Goal: Find specific page/section: Find specific page/section

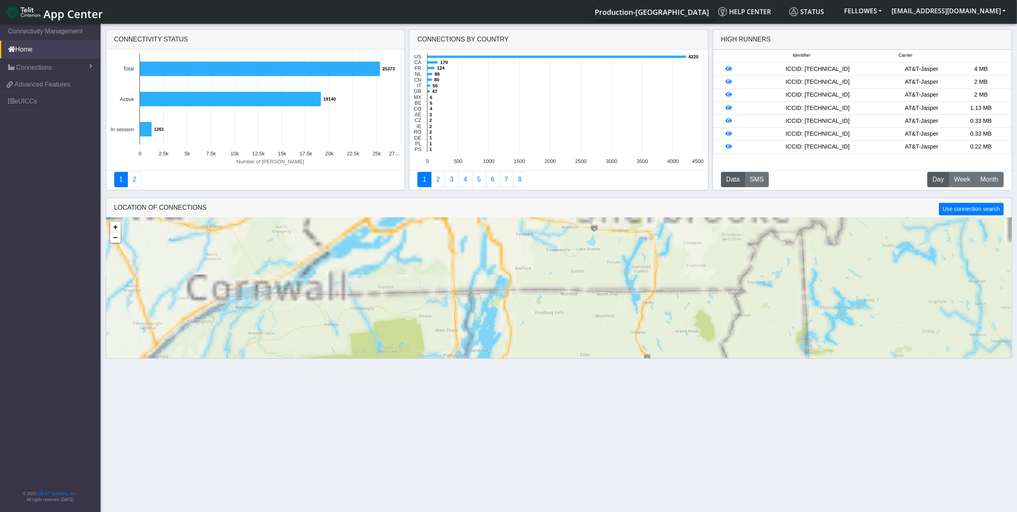
scroll to position [20, 0]
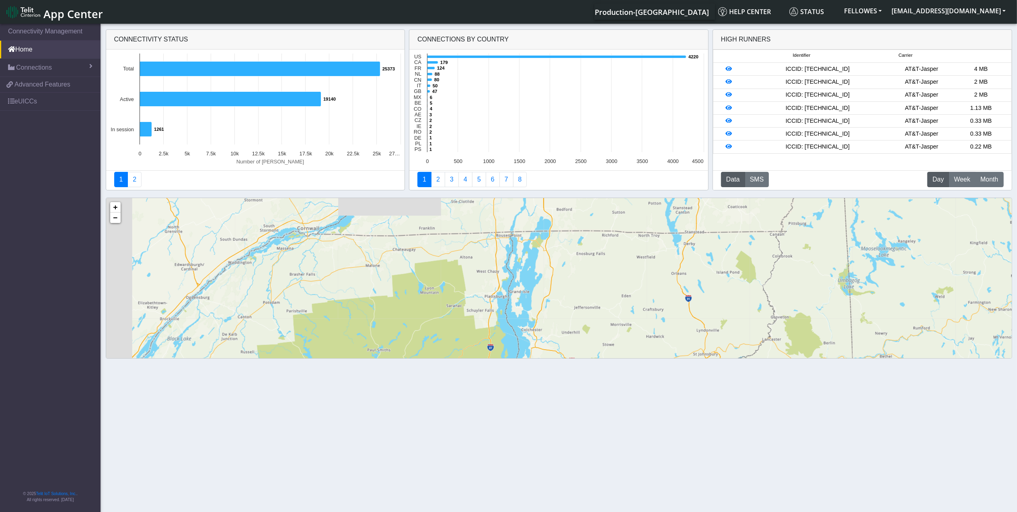
drag, startPoint x: 406, startPoint y: 291, endPoint x: 486, endPoint y: 241, distance: 94.6
click at [502, 224] on div "1 2 2 2 3 16 52 1 1 3 3 3 2 3 60 + − ©2025 MapQuest, | Terms" at bounding box center [559, 313] width 906 height 230
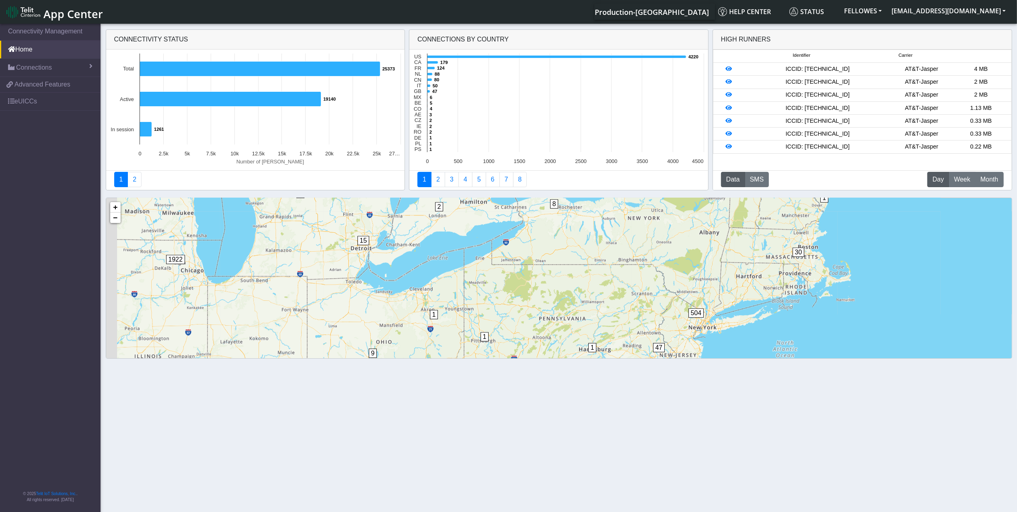
drag, startPoint x: 240, startPoint y: 321, endPoint x: 459, endPoint y: 214, distance: 243.5
click at [458, 205] on div "1 3 3 3 2 15 8 78 40 30 14 68 47 504 5 2 3 7 3 9 1922 32 1 1 2 1 1 1 3 1 1 1 + …" at bounding box center [559, 313] width 906 height 230
click at [361, 240] on span "15" at bounding box center [364, 241] width 12 height 9
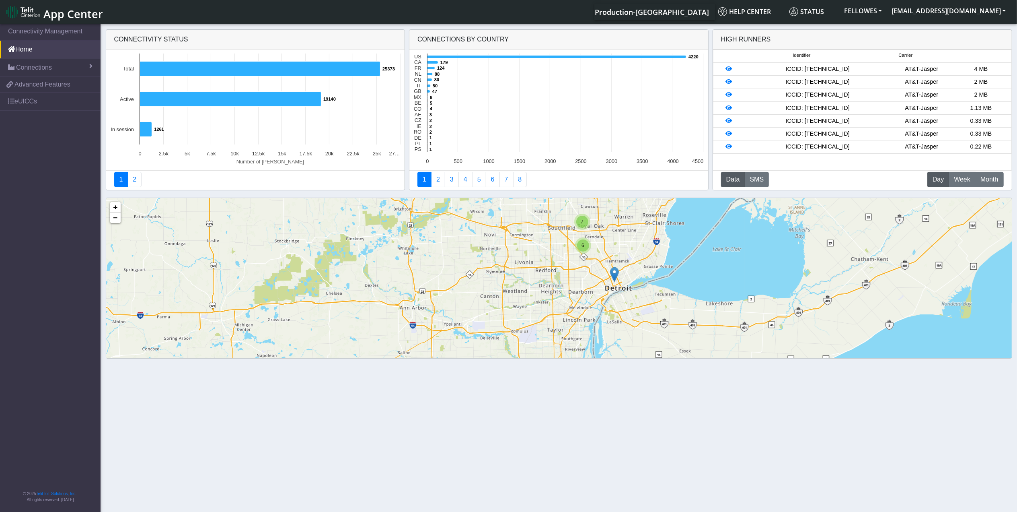
click at [613, 274] on img at bounding box center [614, 274] width 9 height 15
click at [599, 266] on link "Click here" at bounding box center [602, 266] width 21 height 6
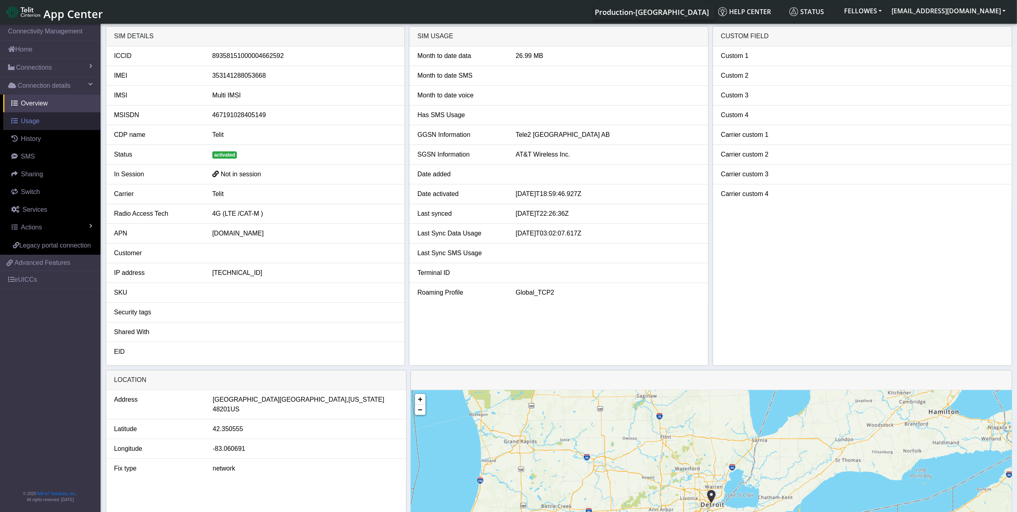
click at [48, 118] on link "Usage" at bounding box center [51, 121] width 97 height 18
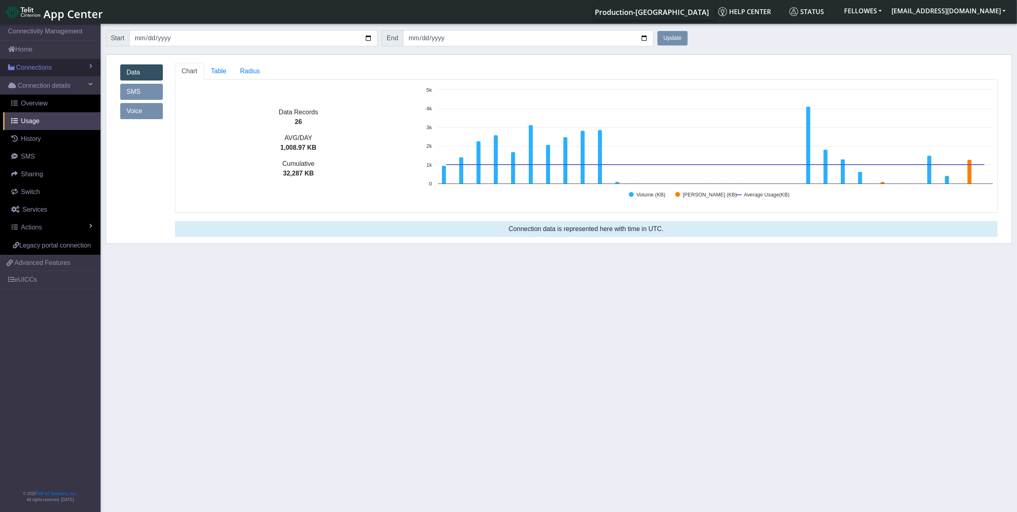
click at [50, 64] on span "Connections" at bounding box center [34, 68] width 36 height 10
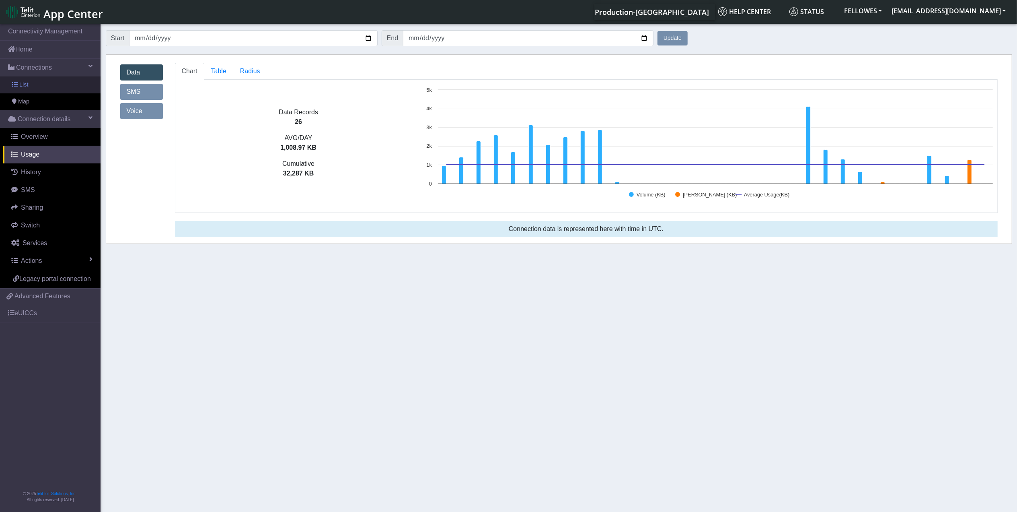
click at [57, 93] on link "Map" at bounding box center [50, 101] width 101 height 17
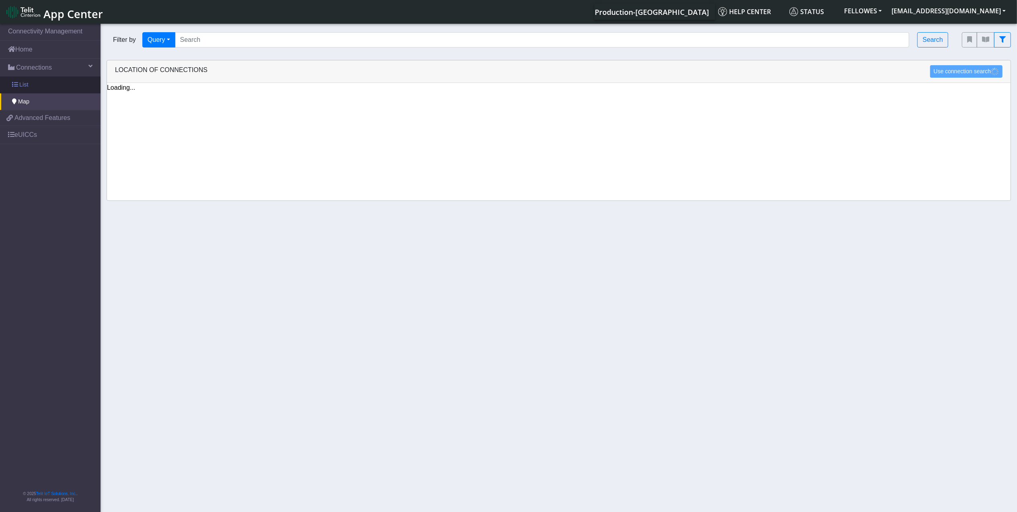
click at [57, 85] on link "List" at bounding box center [50, 84] width 101 height 17
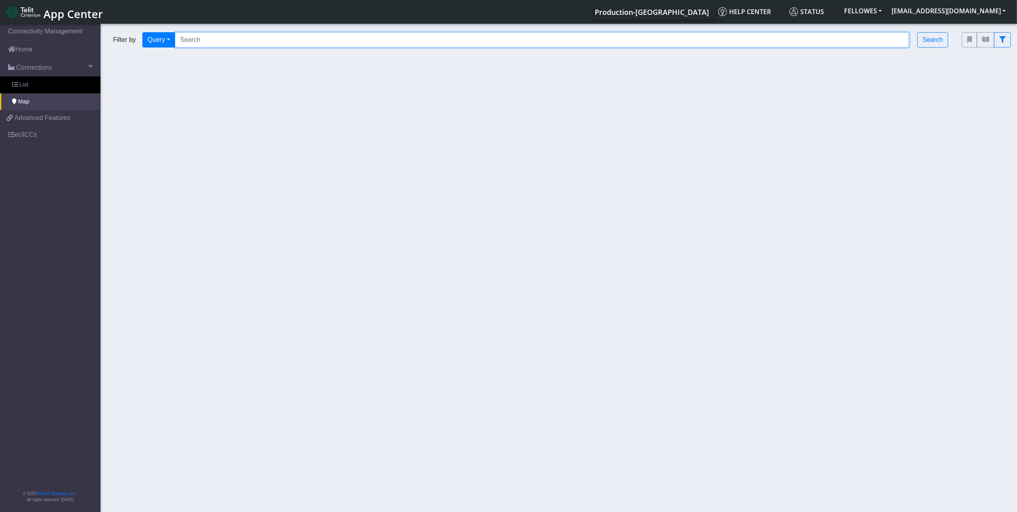
click at [224, 36] on input "Search..." at bounding box center [542, 39] width 735 height 15
paste input "353141288006831"
type input "353141288006831"
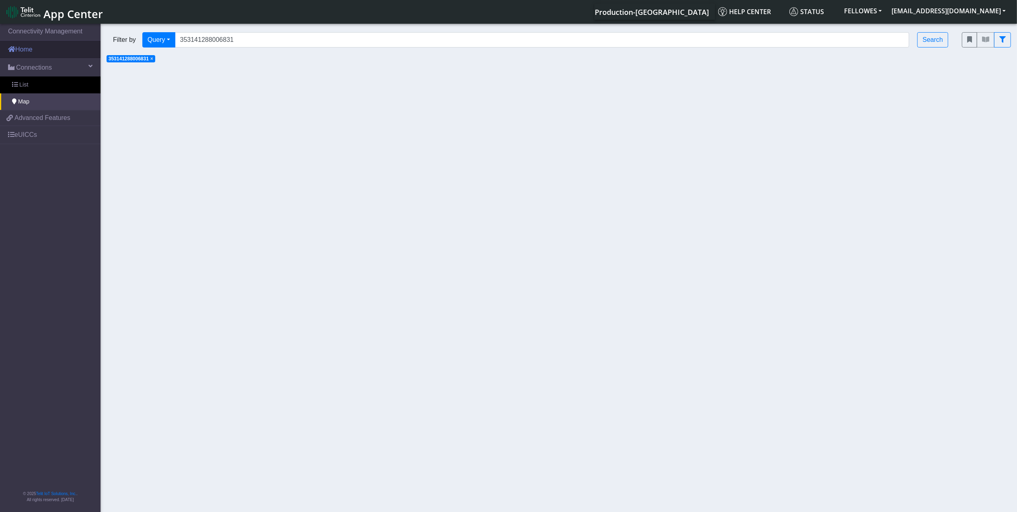
click at [44, 49] on link "Home" at bounding box center [50, 50] width 101 height 18
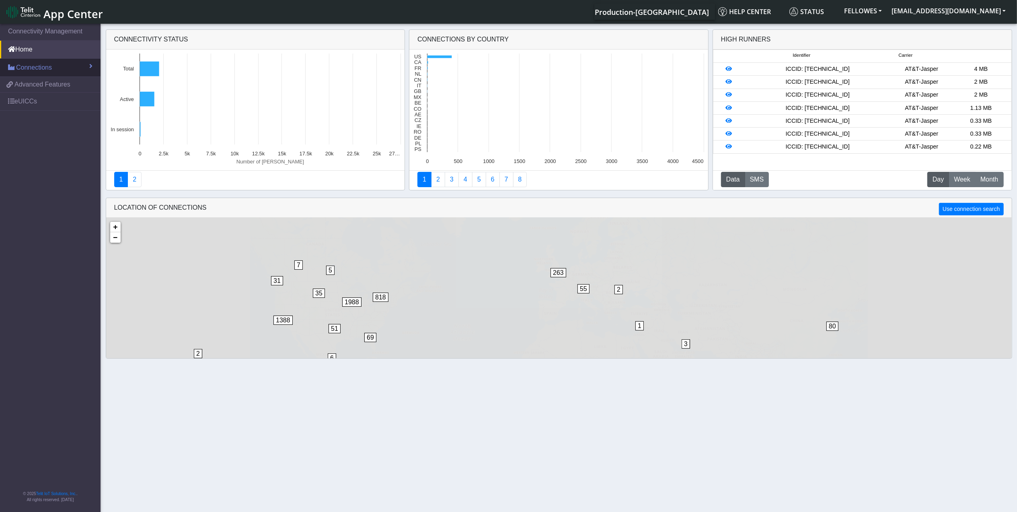
click at [48, 60] on link "Connections" at bounding box center [50, 68] width 101 height 18
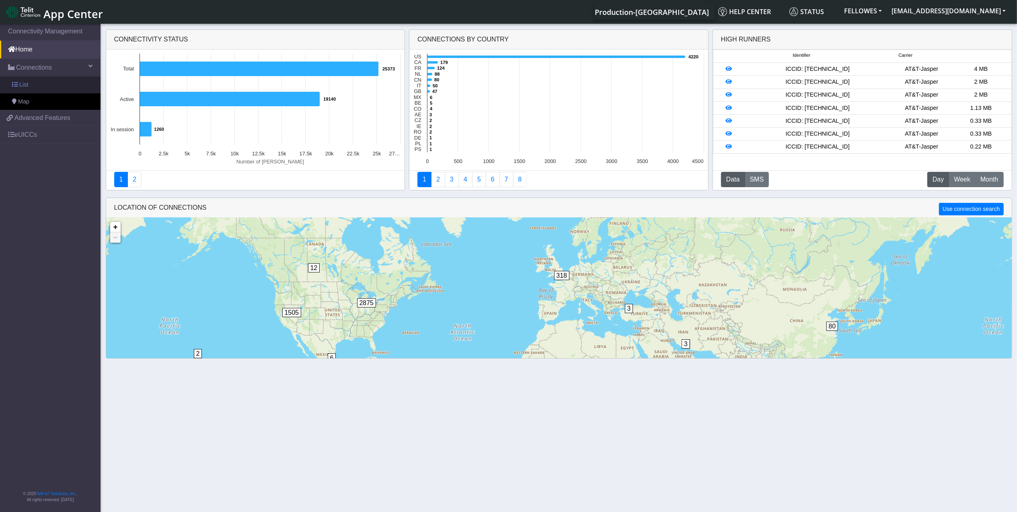
click at [39, 86] on link "List" at bounding box center [50, 84] width 101 height 17
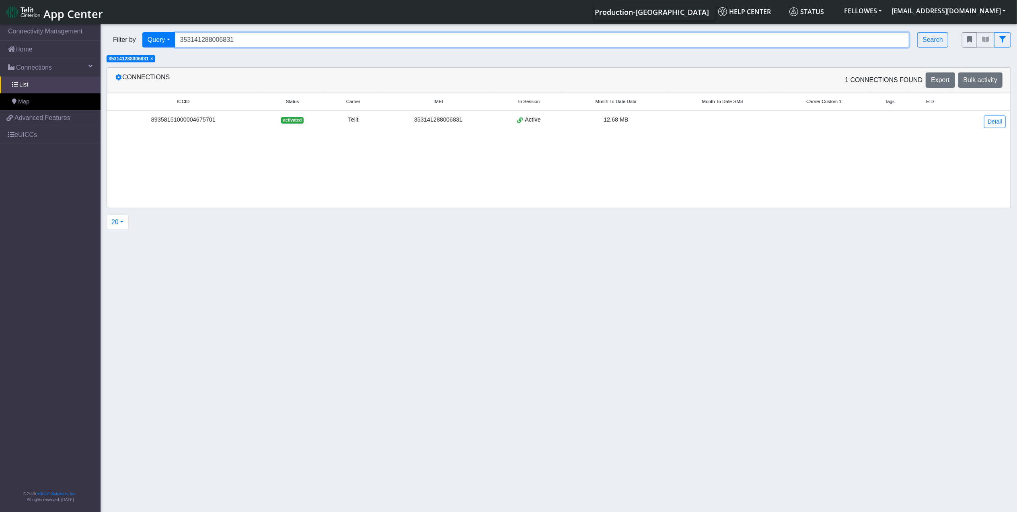
click at [263, 37] on input "353141288006831" at bounding box center [542, 39] width 735 height 15
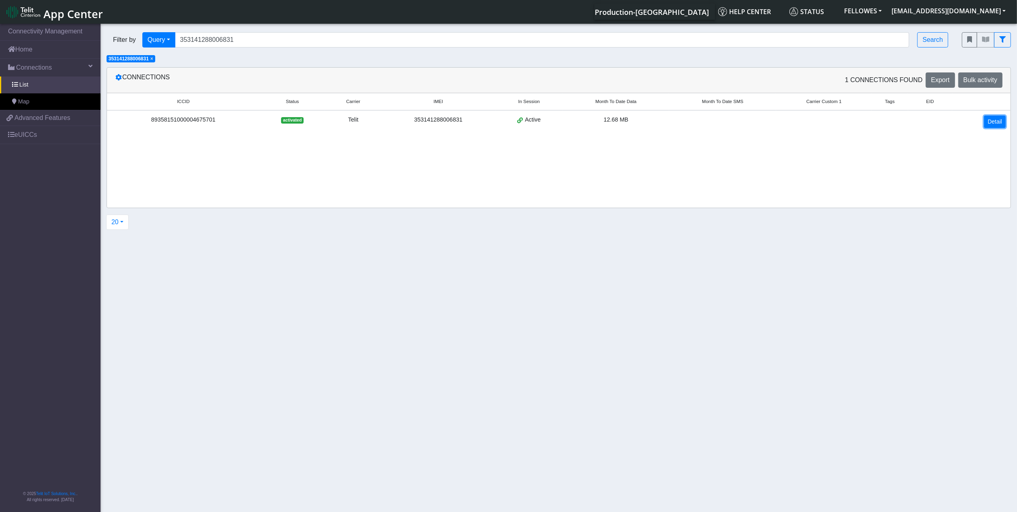
click at [993, 120] on link "Detail" at bounding box center [995, 121] width 22 height 12
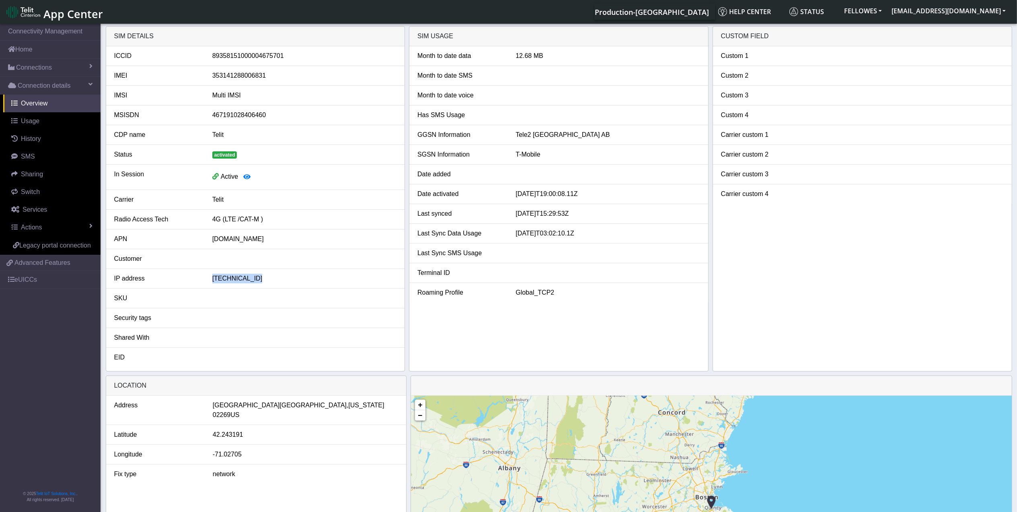
drag, startPoint x: 253, startPoint y: 280, endPoint x: 211, endPoint y: 281, distance: 41.5
click at [211, 281] on div "100.67.163.100" at bounding box center [304, 278] width 196 height 10
drag, startPoint x: 211, startPoint y: 281, endPoint x: 218, endPoint y: 280, distance: 6.5
copy div "100.67.163.100"
click at [771, 12] on span "Help center" at bounding box center [744, 11] width 53 height 9
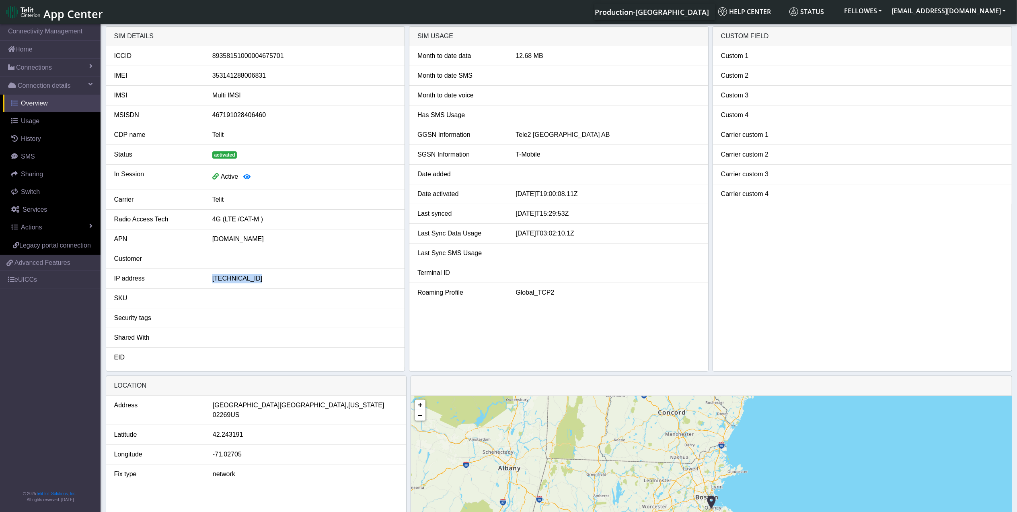
click at [46, 102] on span "Overview" at bounding box center [34, 103] width 27 height 7
click at [42, 45] on link "Home" at bounding box center [50, 50] width 101 height 18
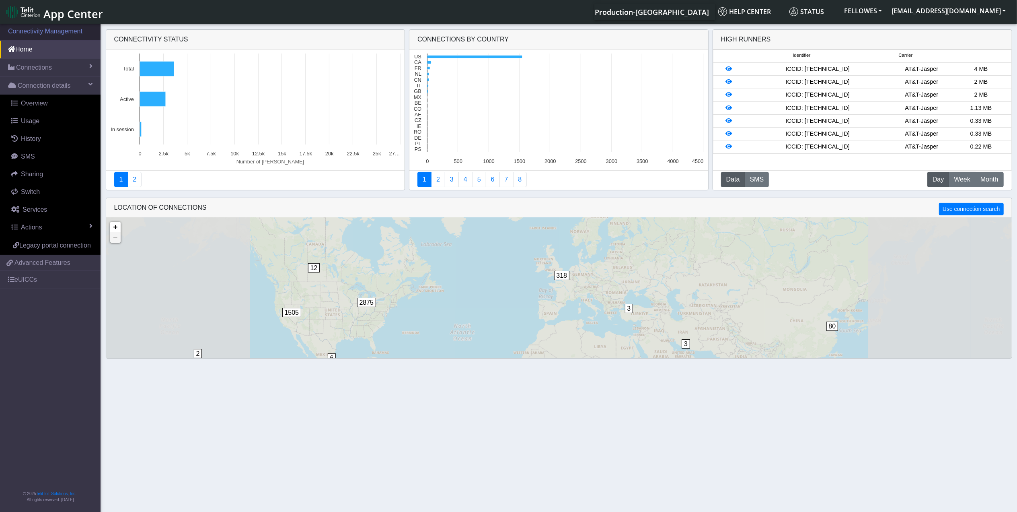
click at [50, 26] on link "Connectivity Management" at bounding box center [50, 32] width 101 height 18
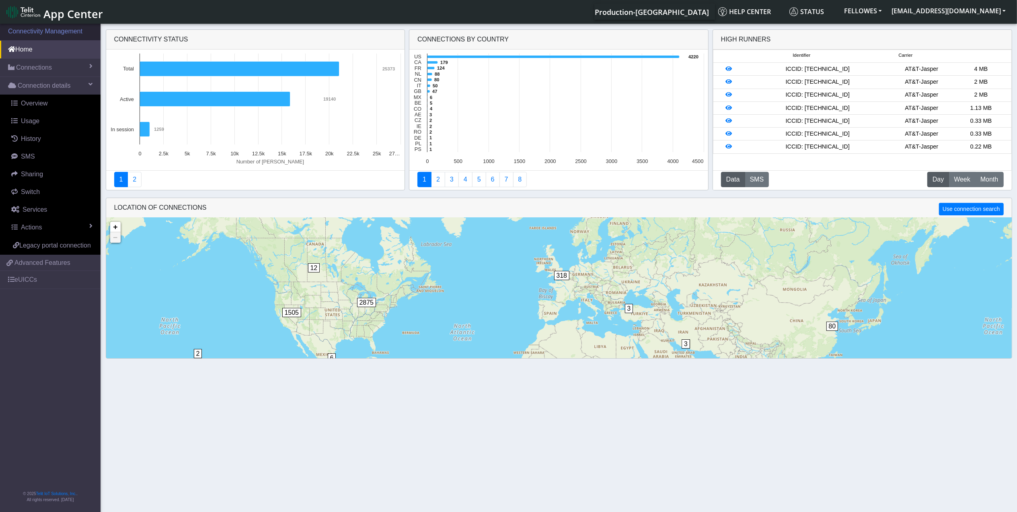
click at [55, 34] on link "Connectivity Management" at bounding box center [50, 32] width 101 height 18
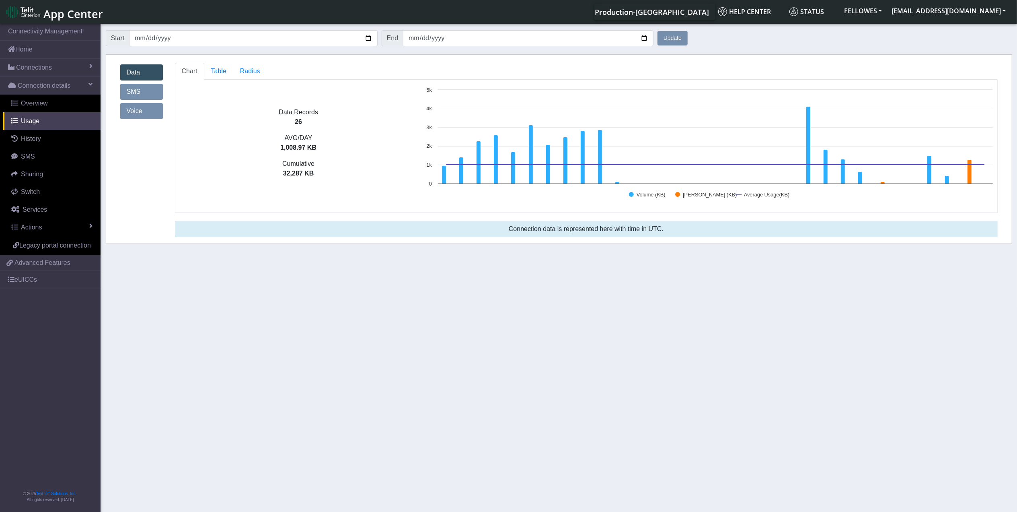
click at [21, 12] on img at bounding box center [23, 12] width 34 height 13
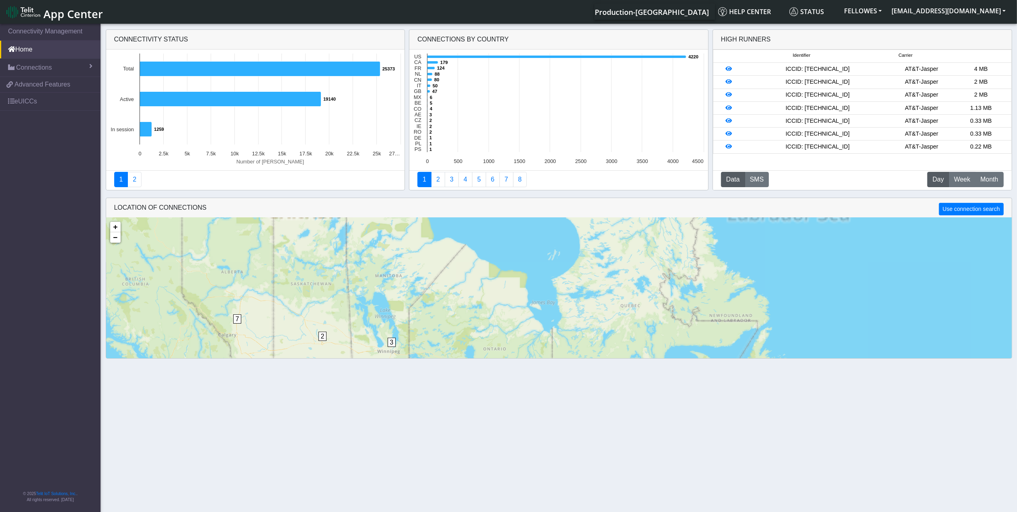
scroll to position [20, 0]
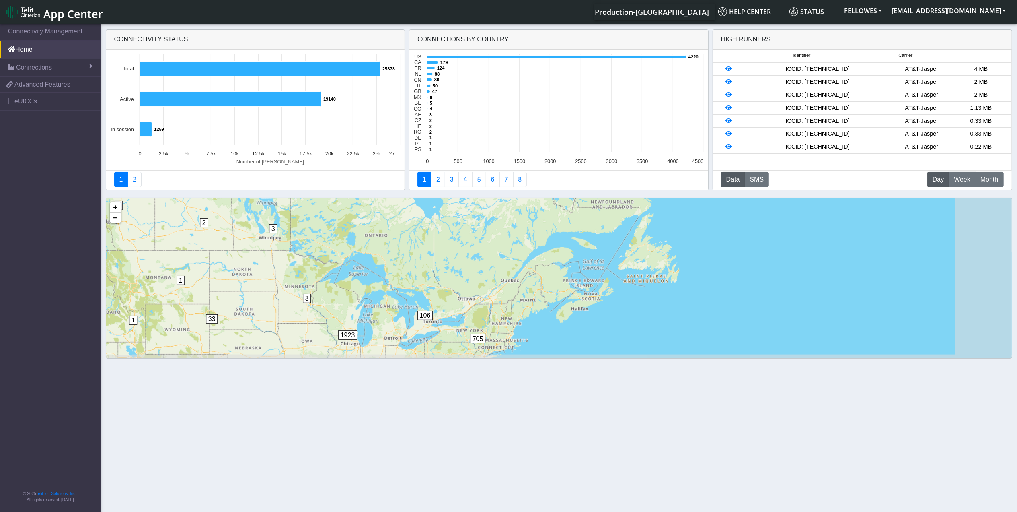
drag, startPoint x: 405, startPoint y: 309, endPoint x: 287, endPoint y: 211, distance: 154.2
click at [287, 211] on div "1 2 7 2 3 3 52 10 7 8 238 2 67 7 106 705 8 3 29 25 1923 1 2 28 1 1 33 2 4 45 46…" at bounding box center [559, 313] width 906 height 230
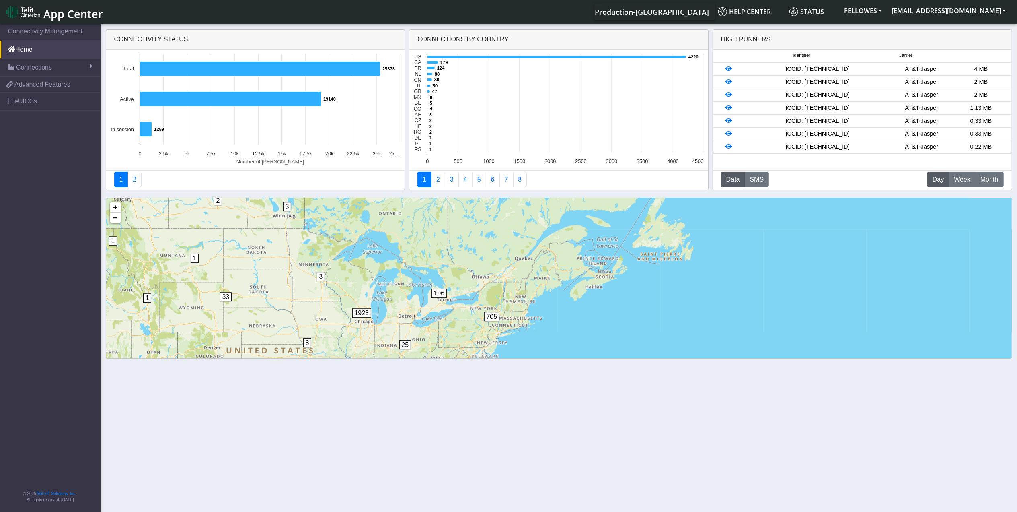
drag, startPoint x: 335, startPoint y: 313, endPoint x: 376, endPoint y: 253, distance: 71.8
click at [376, 254] on div "1 2 7 2 3 3 52 10 7 8 238 2 67 7 106 705 8 3 29 25 1923 1 2 28 1 1 33 2 4 45 46…" at bounding box center [559, 313] width 906 height 230
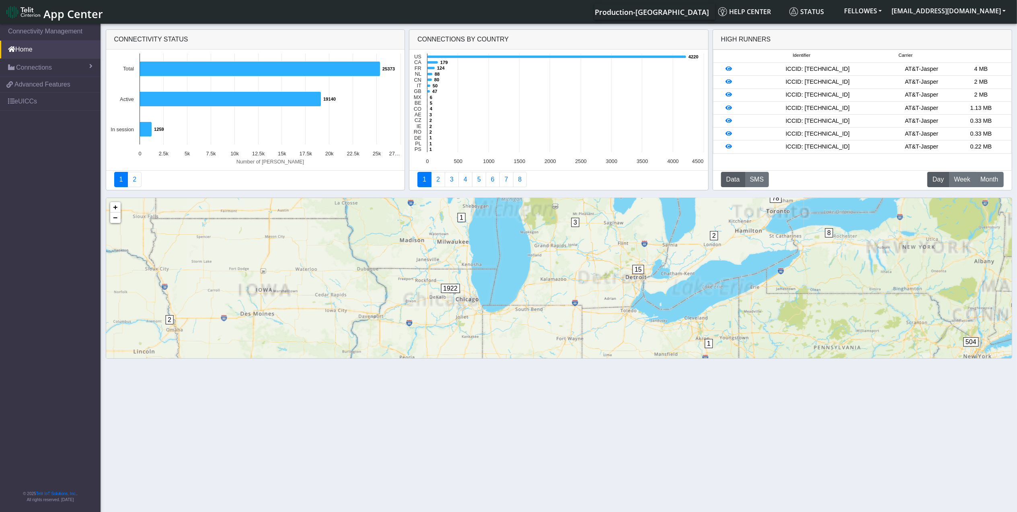
drag, startPoint x: 404, startPoint y: 298, endPoint x: 374, endPoint y: 273, distance: 39.1
click at [374, 273] on div "7 106 705 8 3 29 25 1923 1 28 1 1 33 46 1 1 1 3 3 2 15 8 78 1 40 1 30 14 68 47 …" at bounding box center [559, 313] width 906 height 230
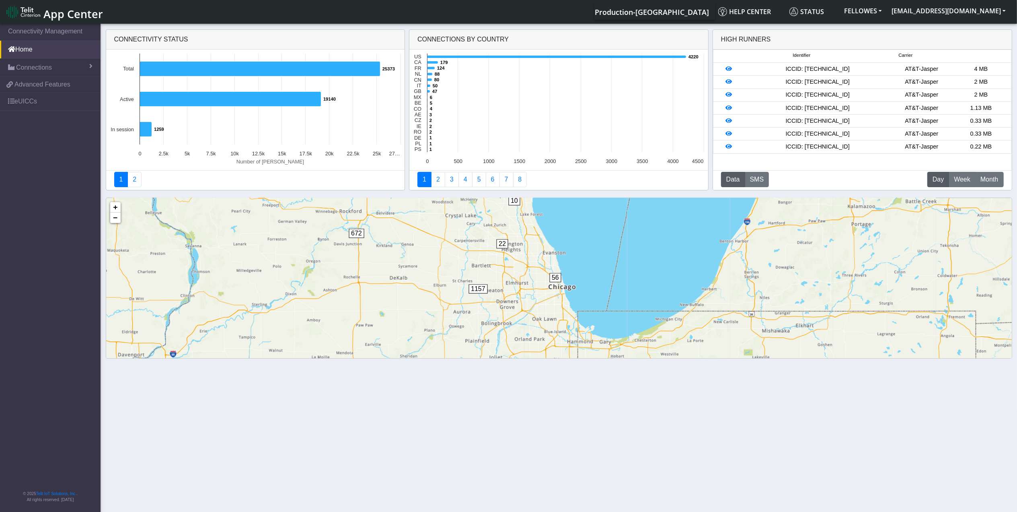
drag, startPoint x: 411, startPoint y: 289, endPoint x: 392, endPoint y: 293, distance: 19.8
click at [394, 294] on div "1 1 1 3 2 1 14 1 2 2 2 7 4 10 672 1 22 56 1157 + − ©2025 MapQuest, | Terms" at bounding box center [559, 313] width 906 height 230
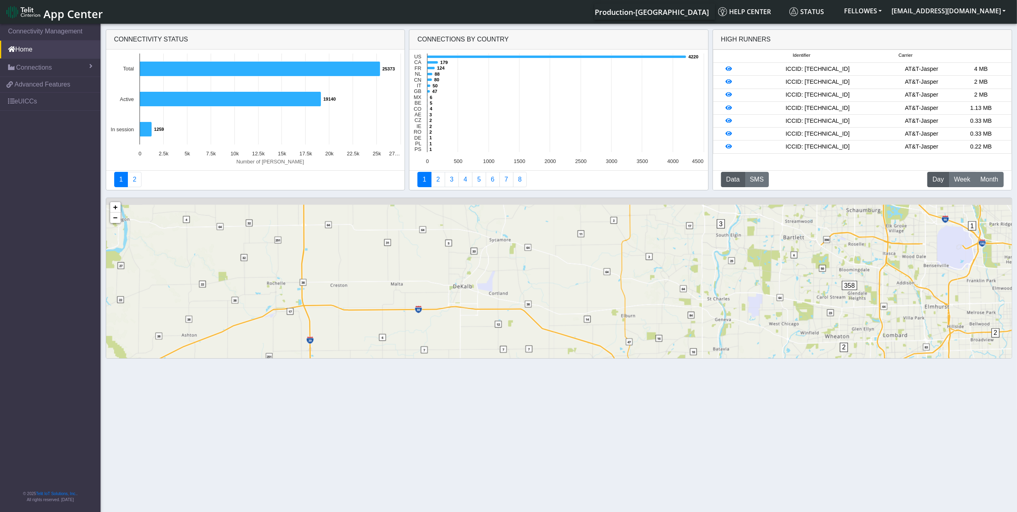
drag, startPoint x: 364, startPoint y: 265, endPoint x: 396, endPoint y: 300, distance: 47.0
click at [396, 306] on div "1 1 6 672 6 1 15 2 1 53 1 3 3 6 2 358 41 743 + − ©2025 MapQuest, | Terms" at bounding box center [559, 313] width 906 height 230
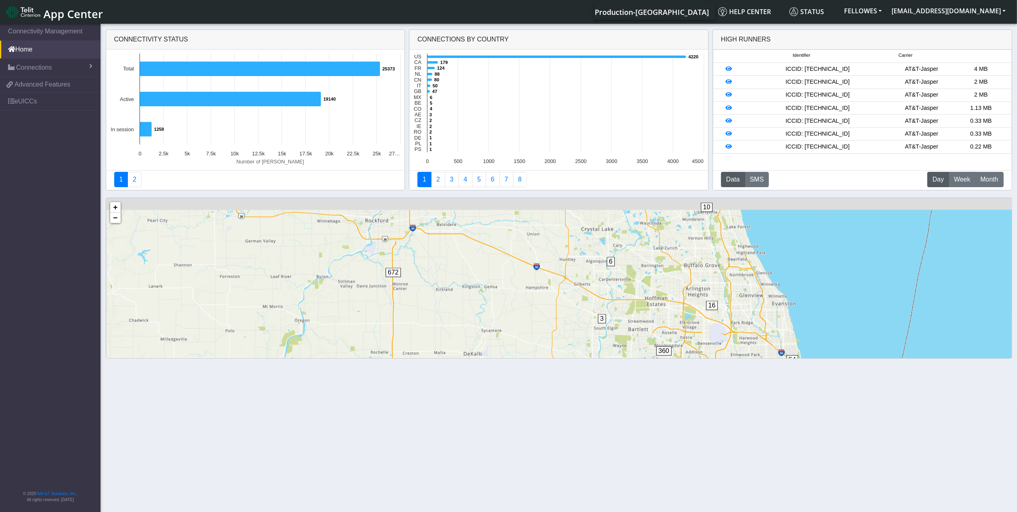
drag, startPoint x: 458, startPoint y: 243, endPoint x: 501, endPoint y: 319, distance: 87.3
click at [501, 319] on div "2 1 3 4 10 672 6 16 54 9 360 784 1 + − ©2025 MapQuest, | Terms" at bounding box center [559, 313] width 906 height 230
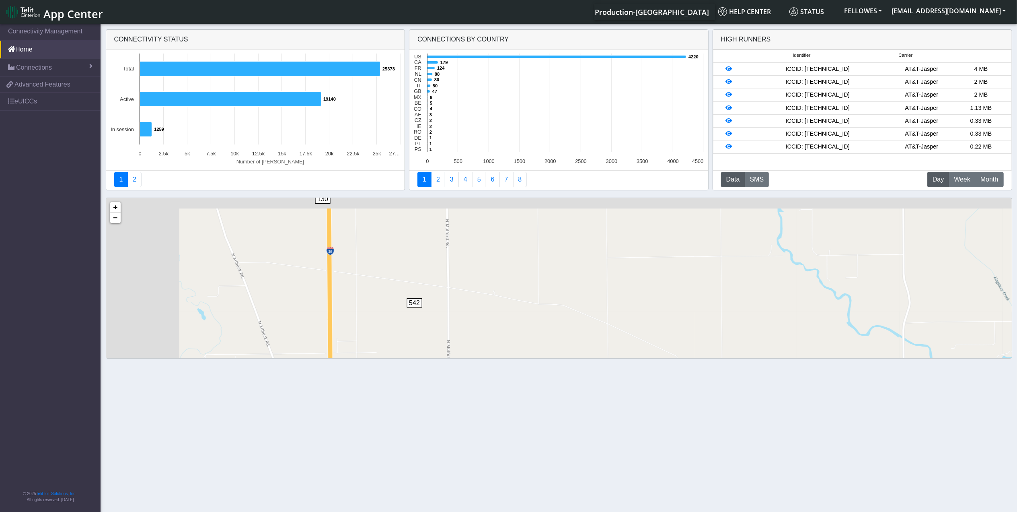
drag, startPoint x: 359, startPoint y: 282, endPoint x: 508, endPoint y: 325, distance: 155.3
click at [508, 325] on div "130 542 + − ©2025 MapQuest, | Terms" at bounding box center [559, 313] width 906 height 230
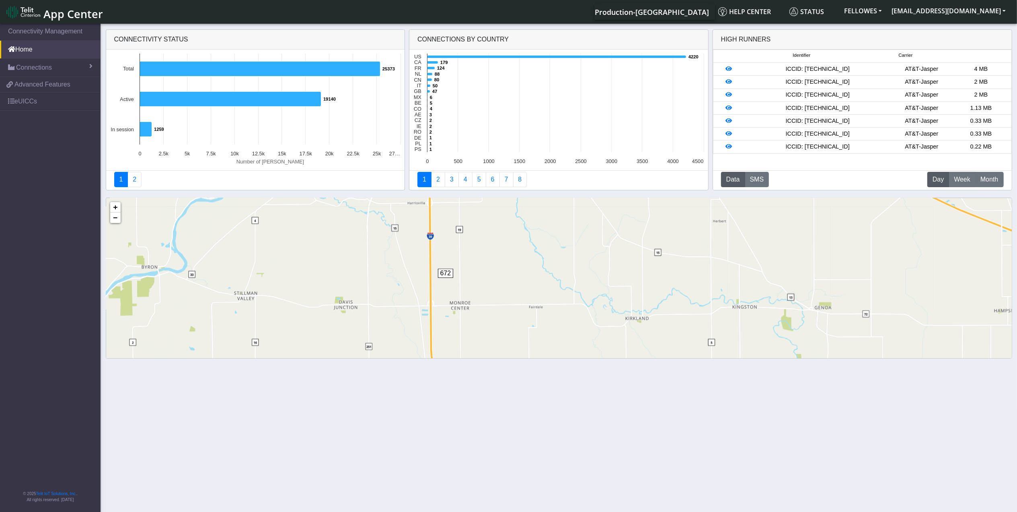
drag, startPoint x: 498, startPoint y: 321, endPoint x: 473, endPoint y: 287, distance: 42.1
click at [473, 287] on div "6 672 6 8 358 1 1 7 3 + − ©2025 MapQuest, | Terms" at bounding box center [559, 313] width 906 height 230
click at [442, 266] on span "672" at bounding box center [442, 266] width 16 height 9
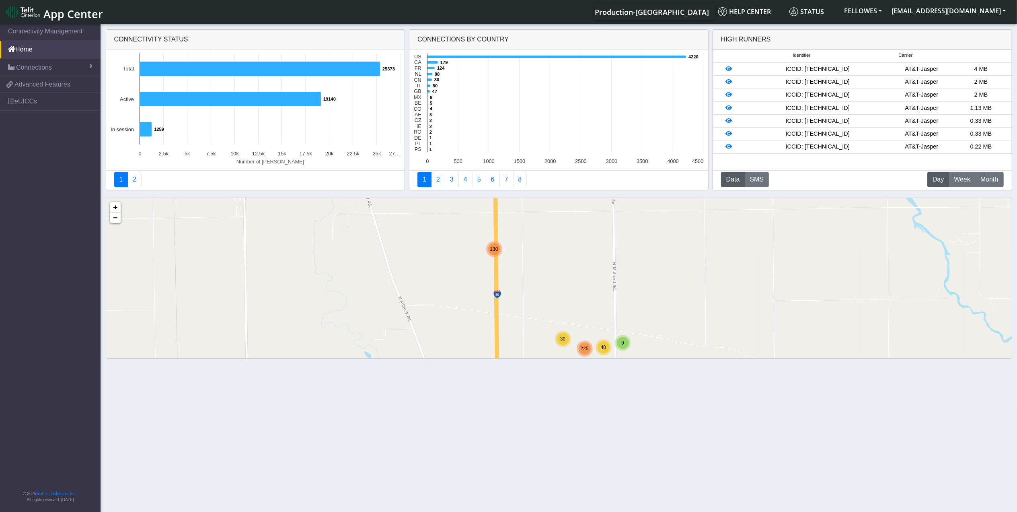
click at [499, 255] on div "130" at bounding box center [494, 249] width 16 height 16
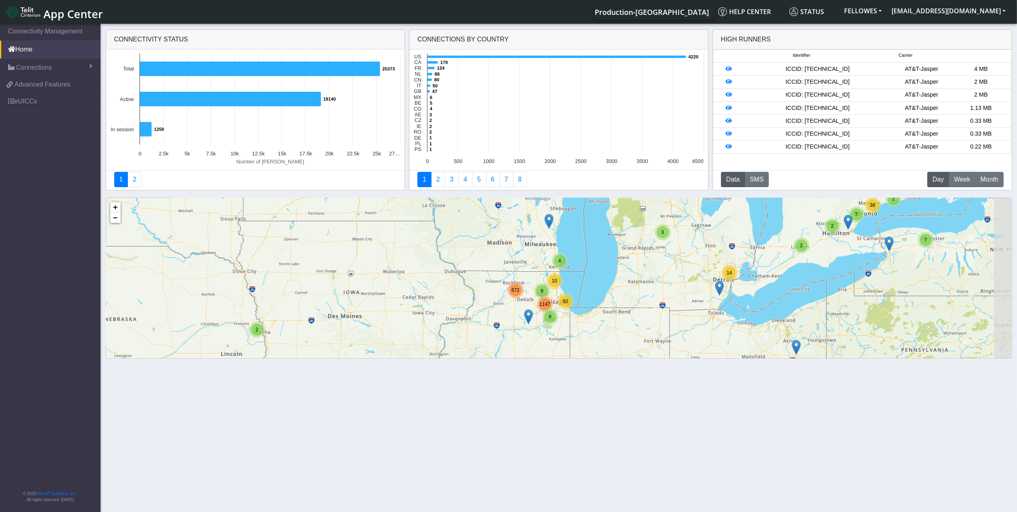
drag, startPoint x: 573, startPoint y: 309, endPoint x: 510, endPoint y: 308, distance: 62.4
click at [510, 308] on div "2 2 7 2 2 7 38 9 2 3 14 3 4 9 10 9 1147 50 672 + − ©2025 MapQuest, | Terms" at bounding box center [559, 313] width 906 height 230
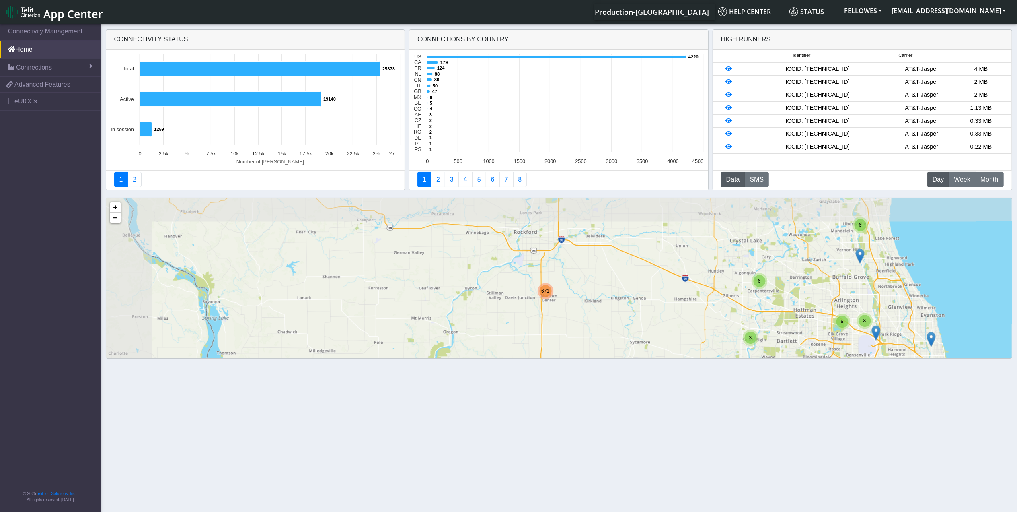
drag, startPoint x: 494, startPoint y: 275, endPoint x: 571, endPoint y: 337, distance: 98.7
click at [571, 337] on div "4 3 6 6 3 3 6 6 8 41 714 2 357 5 44 671 + − ©2025 MapQuest, | Terms" at bounding box center [559, 313] width 906 height 230
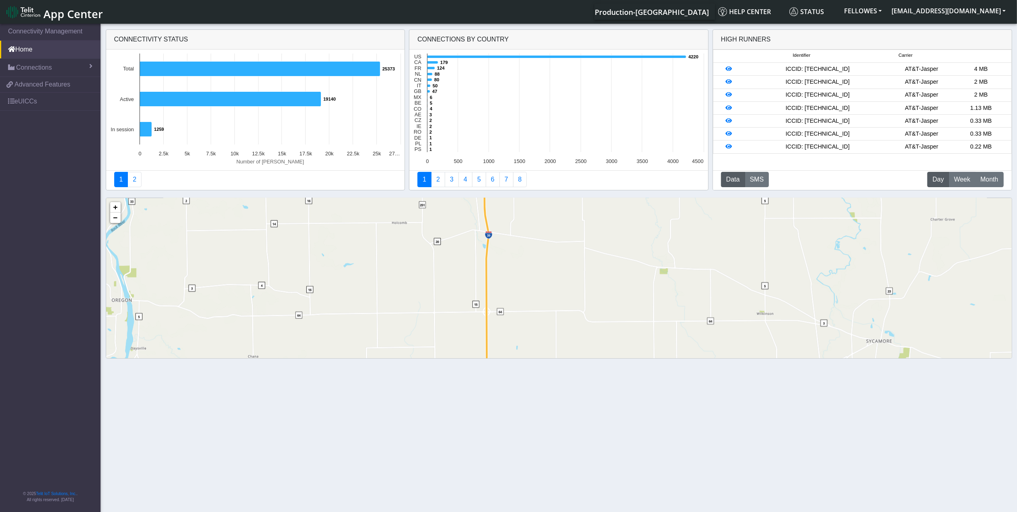
drag, startPoint x: 549, startPoint y: 327, endPoint x: 557, endPoint y: 242, distance: 85.2
click at [557, 242] on div "3 6 6 8 2 18 339 130 492 49 + − ©2025 MapQuest, | Terms" at bounding box center [559, 313] width 906 height 230
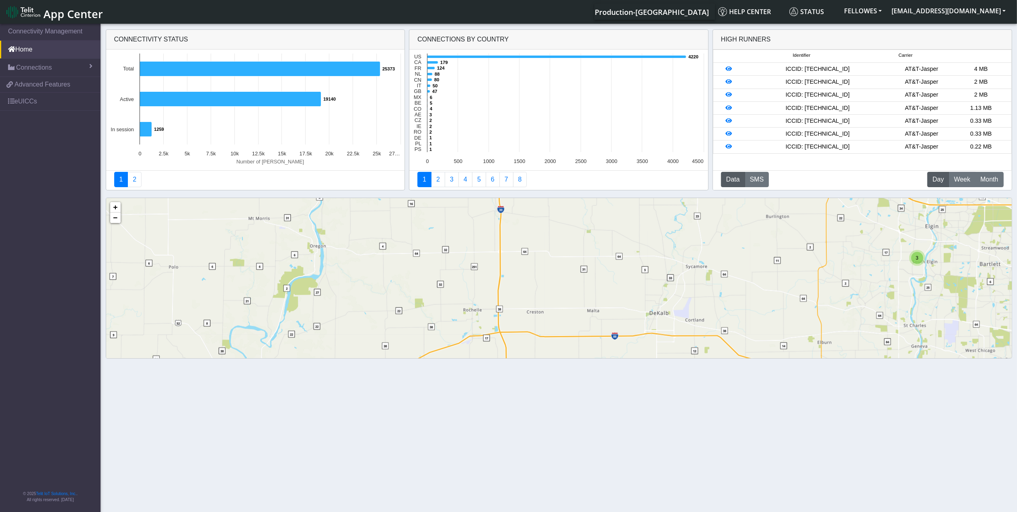
drag, startPoint x: 560, startPoint y: 310, endPoint x: 499, endPoint y: 248, distance: 87.3
click at [499, 248] on div "3 6 6 3 3 6 6 8 41 714 2 18 339 5 2 41 130 541 + − ©2025 MapQuest, | Terms" at bounding box center [559, 313] width 906 height 230
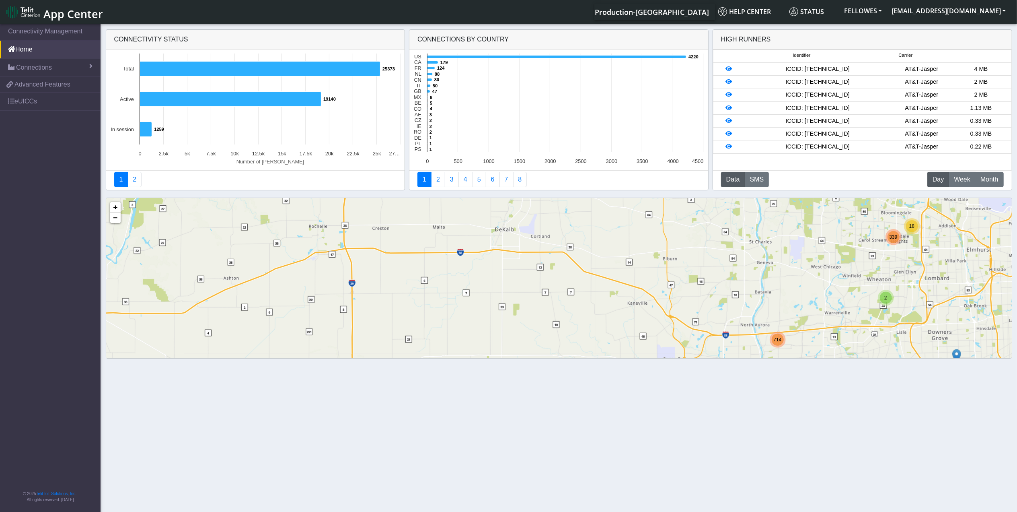
drag, startPoint x: 666, startPoint y: 306, endPoint x: 549, endPoint y: 255, distance: 128.6
click at [549, 255] on div "3 6 6 3 6 6 8 41 714 2 18 339 5 2 41 130 541 + − ©2025 MapQuest, | Terms" at bounding box center [559, 313] width 906 height 230
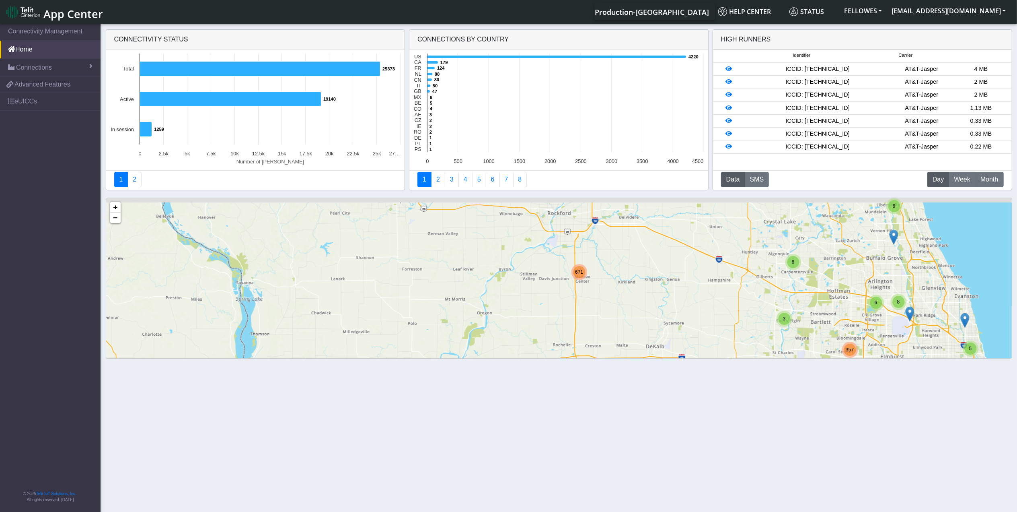
drag, startPoint x: 581, startPoint y: 272, endPoint x: 634, endPoint y: 353, distance: 96.6
click at [634, 353] on div "3 6 6 3 3 6 6 8 41 714 2 357 5 44 671 + − ©2025 MapQuest, | Terms" at bounding box center [559, 313] width 906 height 230
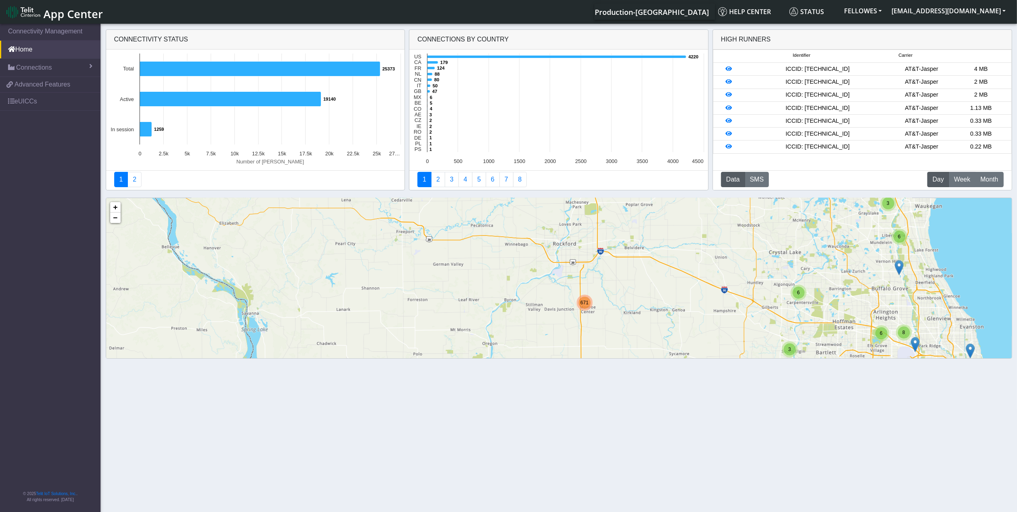
drag, startPoint x: 575, startPoint y: 295, endPoint x: 581, endPoint y: 330, distance: 35.5
click at [581, 330] on div "3 6 6 3 3 6 6 8 41 714 2 357 5 44 671 4 + − ©2025 MapQuest, | Terms" at bounding box center [559, 313] width 906 height 230
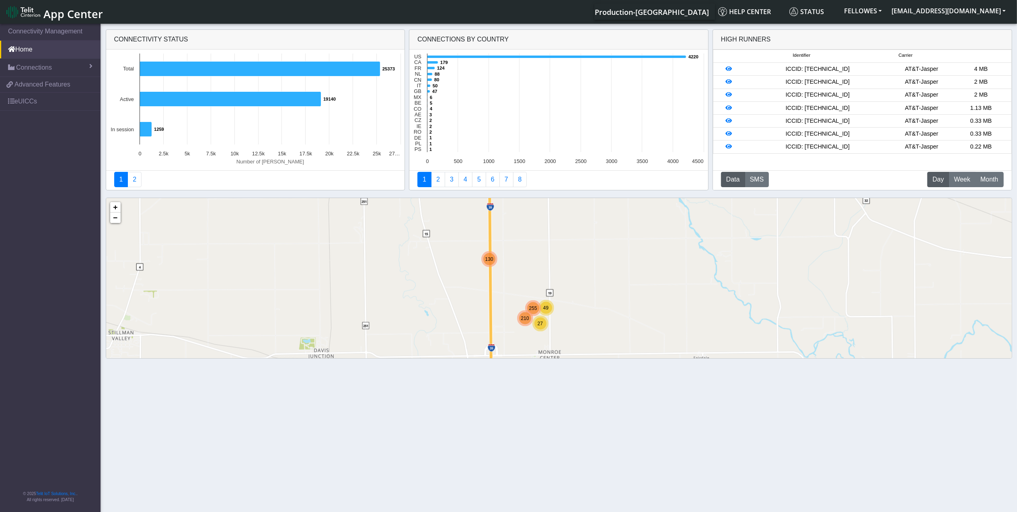
drag, startPoint x: 559, startPoint y: 257, endPoint x: 483, endPoint y: 346, distance: 116.9
click at [483, 346] on div "130 27 255 210 49 + − ©2025 MapQuest, | Terms" at bounding box center [559, 313] width 906 height 230
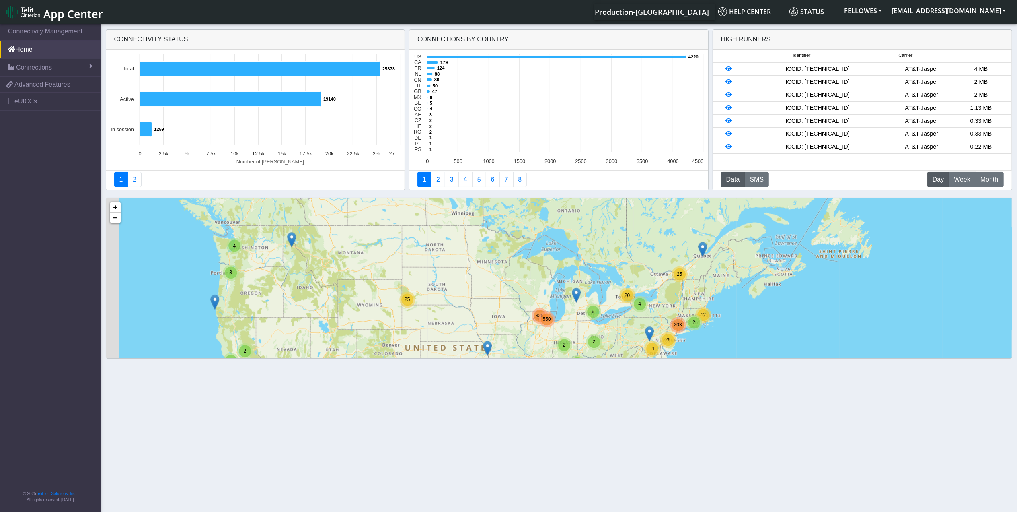
drag, startPoint x: 352, startPoint y: 266, endPoint x: 435, endPoint y: 282, distance: 83.9
click at [430, 285] on div "2 3 5 2 8 4 3 4 20 6 25 2 12 25 11 26 203 2 2 3 2 9 7 4 11 711 550 325 + − ©202…" at bounding box center [559, 313] width 906 height 230
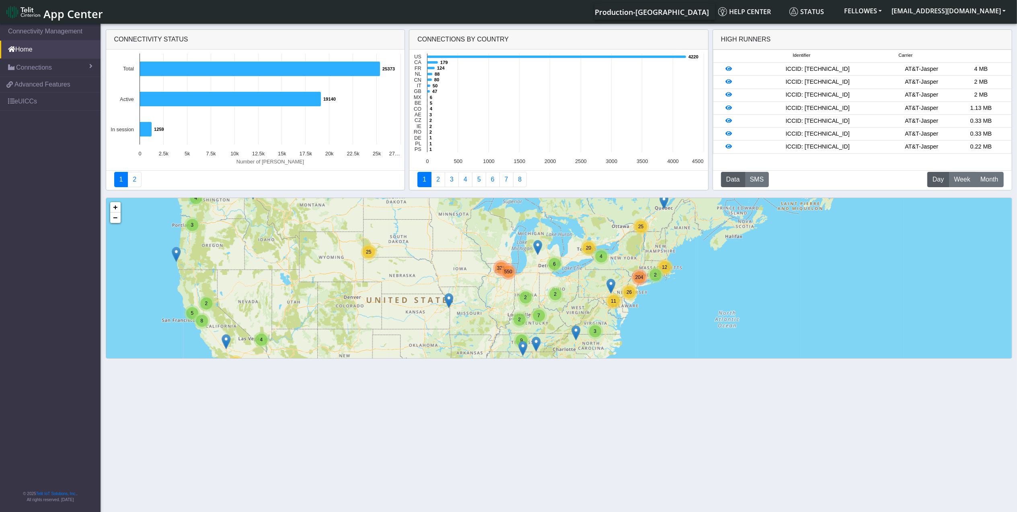
drag, startPoint x: 466, startPoint y: 311, endPoint x: 427, endPoint y: 262, distance: 62.9
click at [427, 262] on div "2 3 5 2 8 4 3 4 20 6 25 2 12 25 11 26 204 2 2 3 2 9 7 4 11 711 550 325 + − ©202…" at bounding box center [559, 313] width 906 height 230
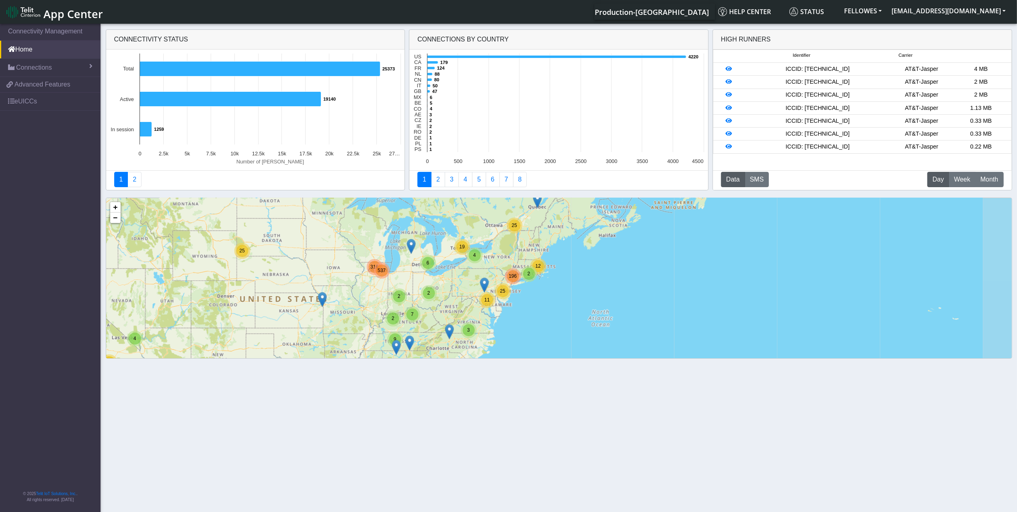
drag, startPoint x: 443, startPoint y: 279, endPoint x: 316, endPoint y: 278, distance: 127.1
click at [316, 278] on div "2 2 3 2 3 5 2 8 3 6 4 19 6 25 25 2 12 25 11 25 196 2 2 3 2 9 7 4 11 708 537 316…" at bounding box center [559, 313] width 906 height 230
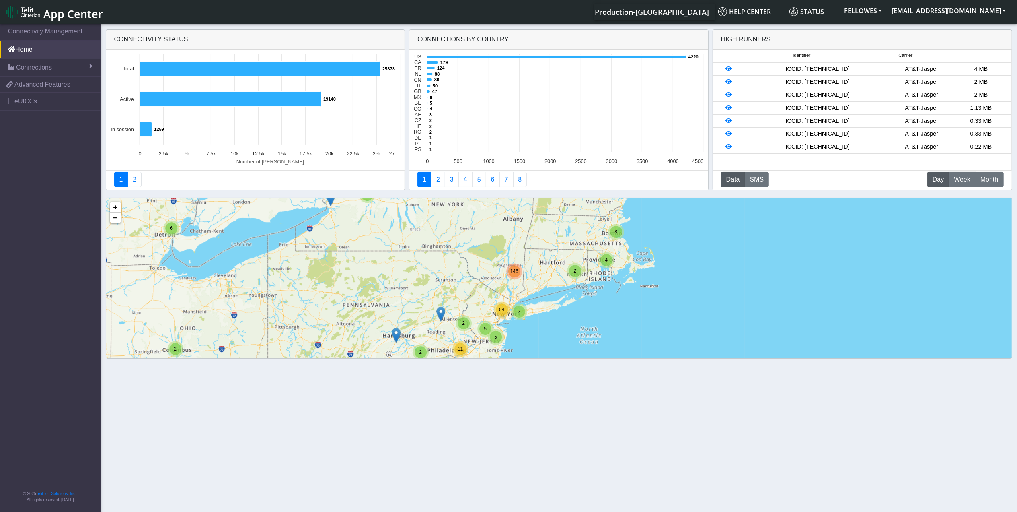
drag, startPoint x: 496, startPoint y: 277, endPoint x: 446, endPoint y: 279, distance: 49.9
click at [446, 279] on div "2 3 3 14 6 25 2 4 8 2 22 2 3 3 2 2 2 11 5 5 146 2 54 2 2 2 2 7 2 5 3 3 3 6 494 …" at bounding box center [559, 313] width 906 height 230
click at [512, 274] on div "146" at bounding box center [514, 271] width 12 height 12
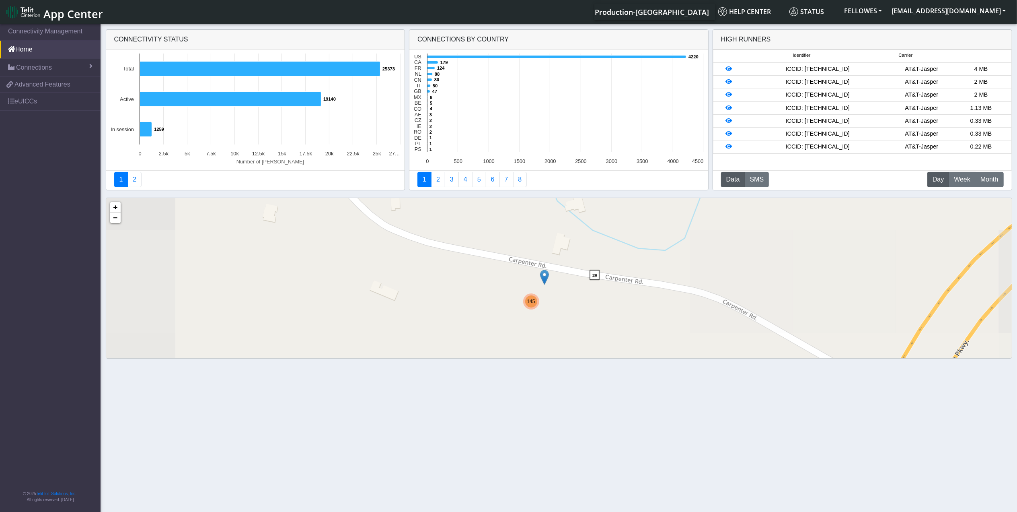
click at [531, 303] on div "145" at bounding box center [531, 301] width 12 height 12
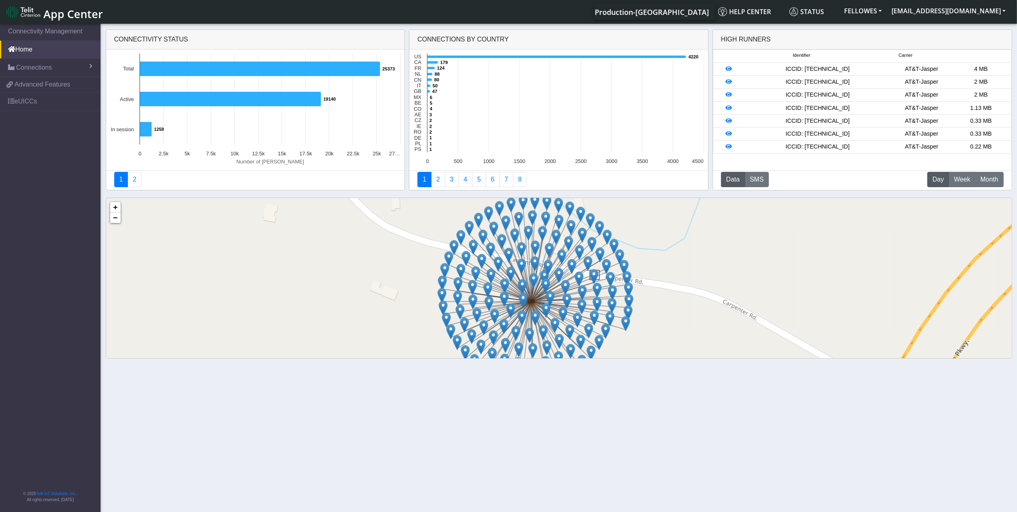
click at [506, 254] on img at bounding box center [508, 254] width 9 height 15
drag, startPoint x: 505, startPoint y: 247, endPoint x: 500, endPoint y: 248, distance: 5.0
click at [500, 248] on link "Click here" at bounding box center [497, 247] width 21 height 6
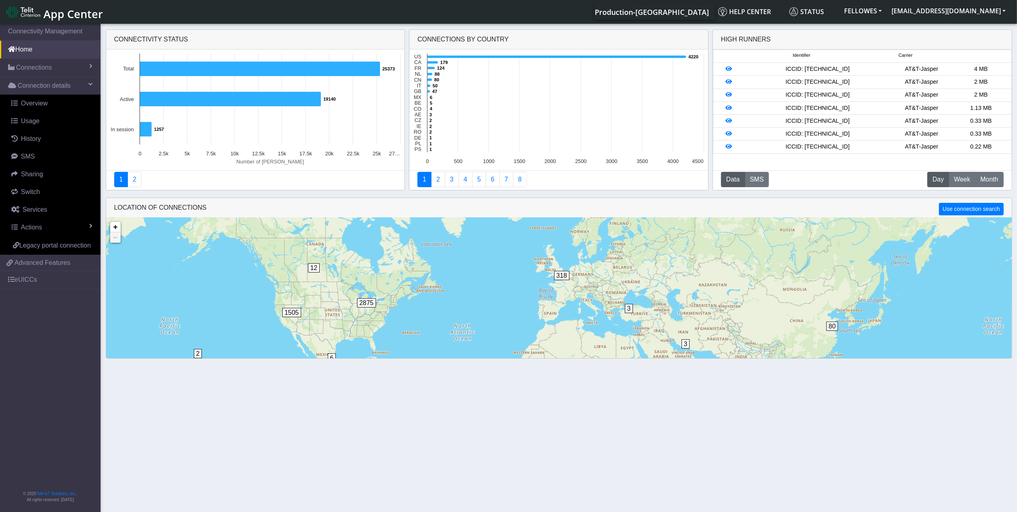
scroll to position [20, 0]
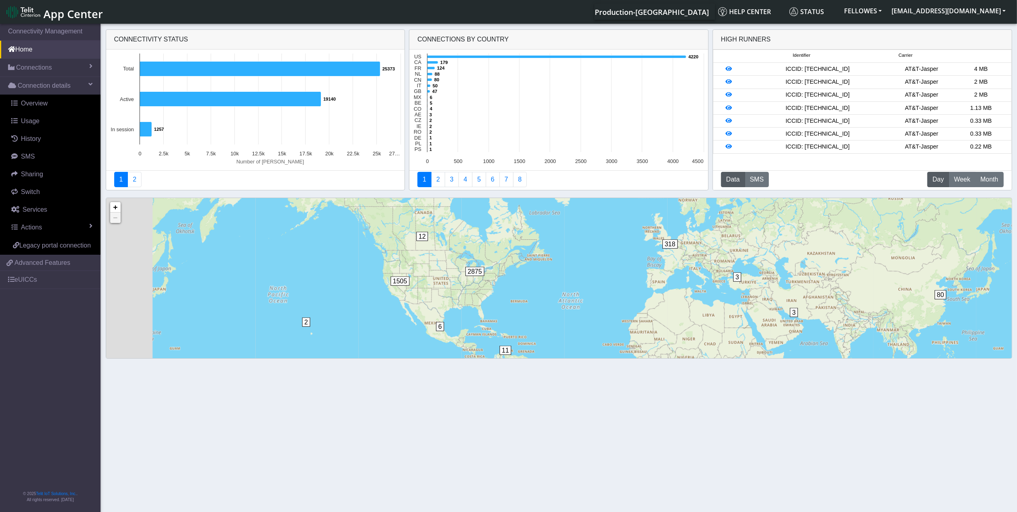
drag, startPoint x: 401, startPoint y: 282, endPoint x: 501, endPoint y: 273, distance: 100.2
click at [512, 270] on div "3 3 2 6 12 11 80 318 2875 1505 + − ©2025 MapQuest, | Terms" at bounding box center [559, 313] width 906 height 230
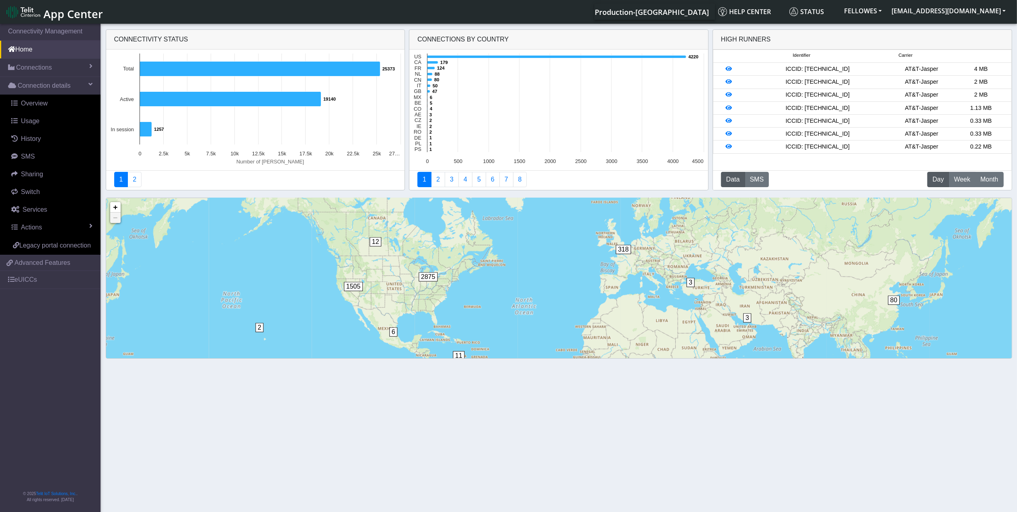
drag, startPoint x: 334, startPoint y: 284, endPoint x: 425, endPoint y: 286, distance: 91.7
click at [425, 286] on div "3 3 2 6 12 11 80 318 2875 1505 + − ©2025 MapQuest, | Terms" at bounding box center [559, 313] width 906 height 230
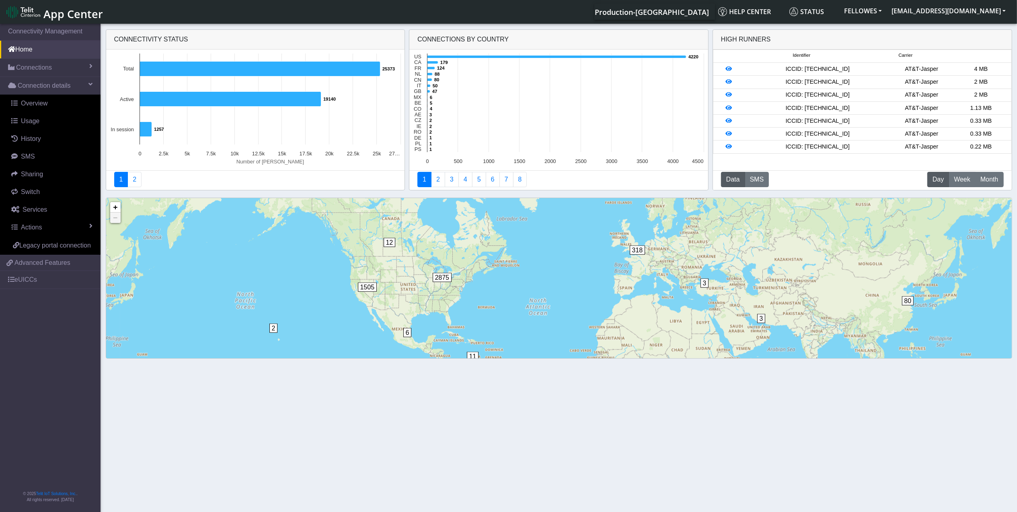
drag, startPoint x: 327, startPoint y: 293, endPoint x: 403, endPoint y: 298, distance: 76.2
click at [403, 298] on div "3 3 2 6 12 11 80 318 2875 1505 + − ©2025 MapQuest, | Terms" at bounding box center [559, 313] width 906 height 230
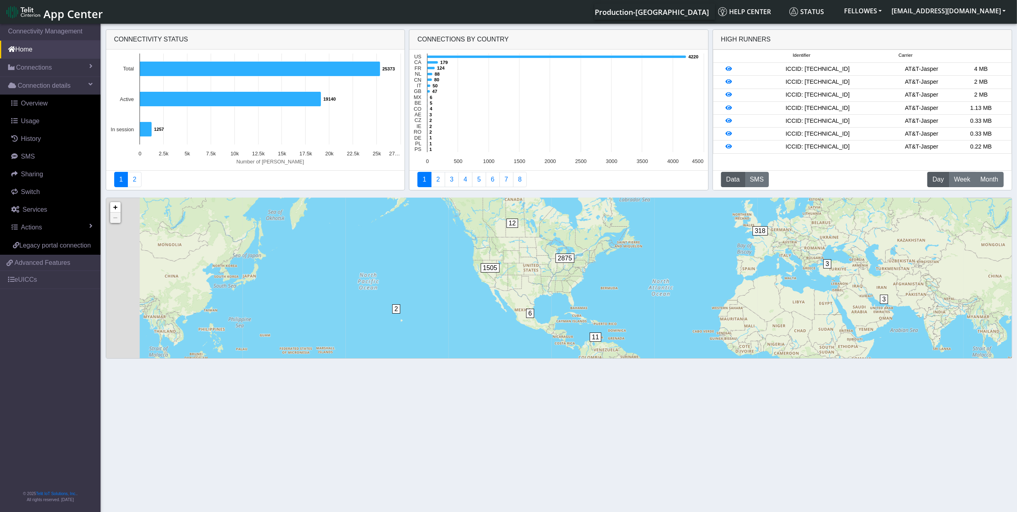
drag, startPoint x: 289, startPoint y: 327, endPoint x: 487, endPoint y: 307, distance: 199.6
click at [487, 307] on div "3 3 2 6 12 11 80 318 2875 1505 + − ©2025 MapQuest, | Terms" at bounding box center [559, 313] width 906 height 230
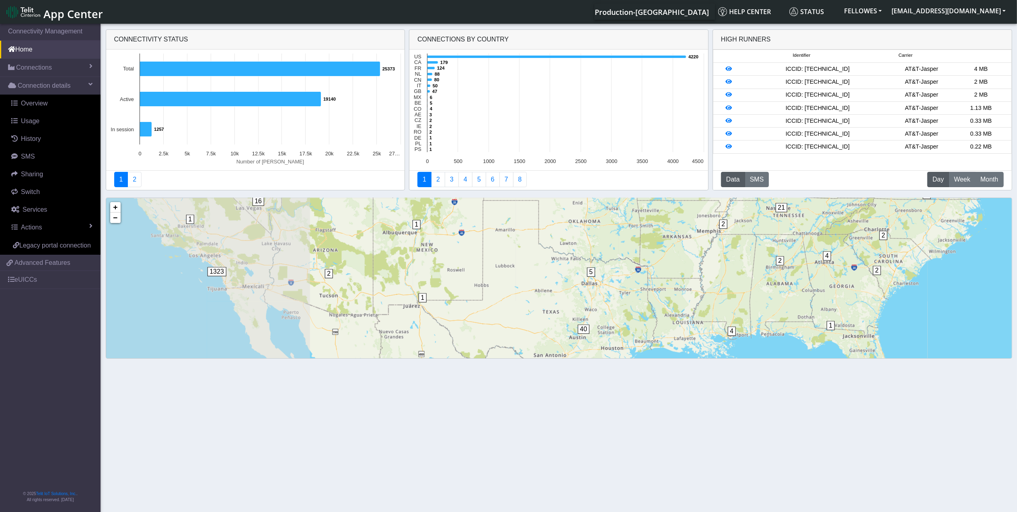
drag, startPoint x: 292, startPoint y: 297, endPoint x: 542, endPoint y: 279, distance: 250.8
click at [557, 279] on div "2 6 5 2 1 26 40 2 5 20 86 41 31 82 551 1 7 3 2 2 4 21 1 [DATE] 1 2 6 20 1 1 1 3…" at bounding box center [559, 313] width 906 height 230
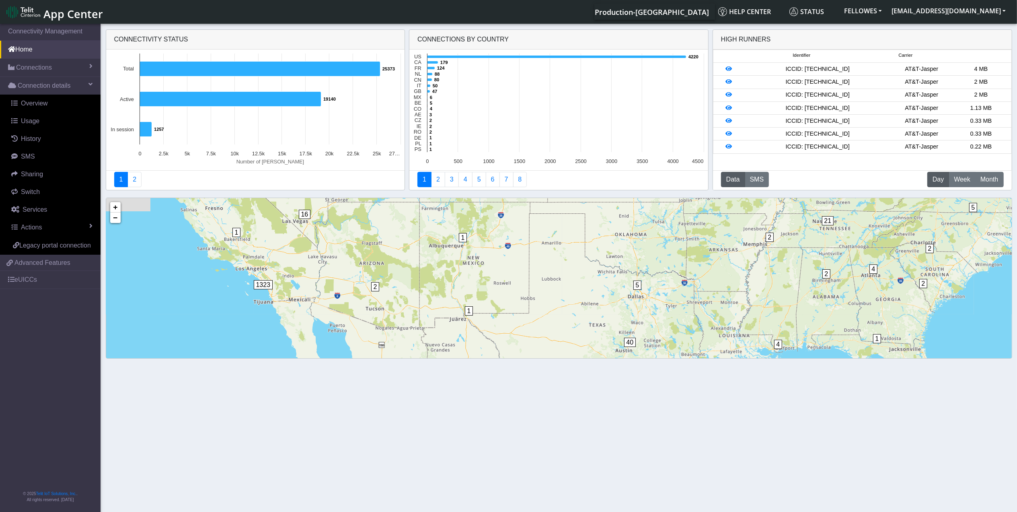
drag, startPoint x: 261, startPoint y: 303, endPoint x: 333, endPoint y: 323, distance: 75.0
click at [333, 324] on div "2 6 5 2 1 26 40 2 5 20 86 41 31 82 551 1 7 3 2 2 4 21 1 [DATE] 2 6 1 1 1 32 1 1…" at bounding box center [559, 313] width 906 height 230
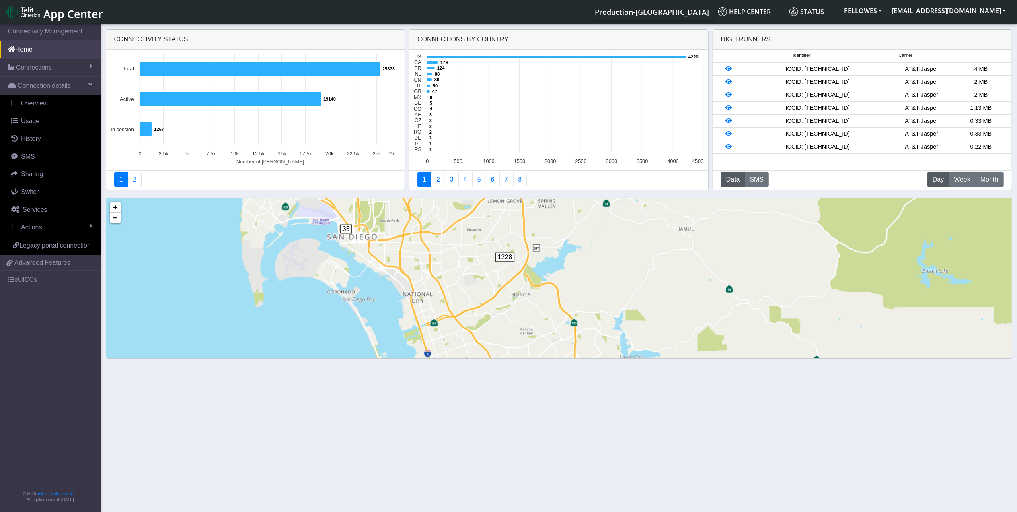
drag, startPoint x: 566, startPoint y: 301, endPoint x: 546, endPoint y: 243, distance: 61.3
click at [546, 243] on div "15 22 35 1228 + − ©2025 MapQuest, | Terms" at bounding box center [559, 313] width 906 height 230
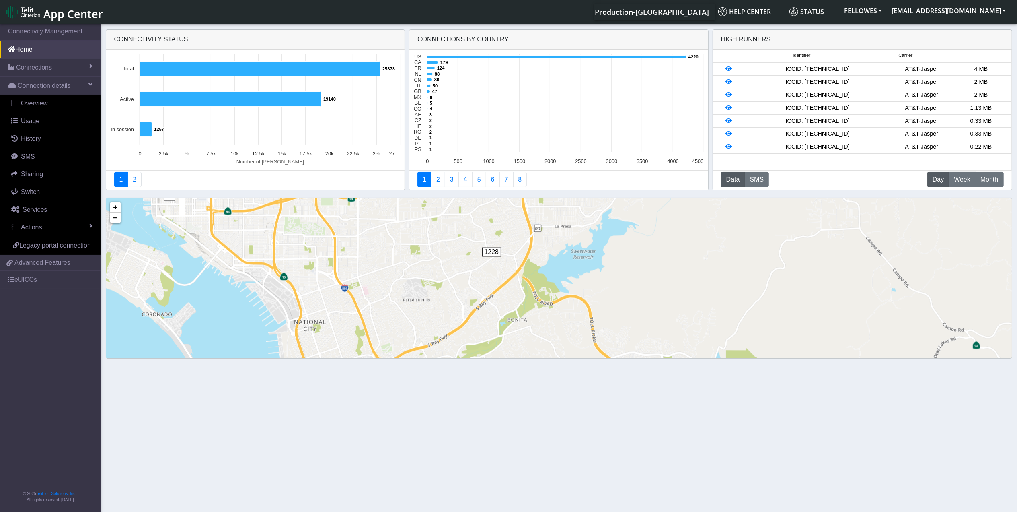
click at [493, 253] on span "1228" at bounding box center [491, 251] width 19 height 9
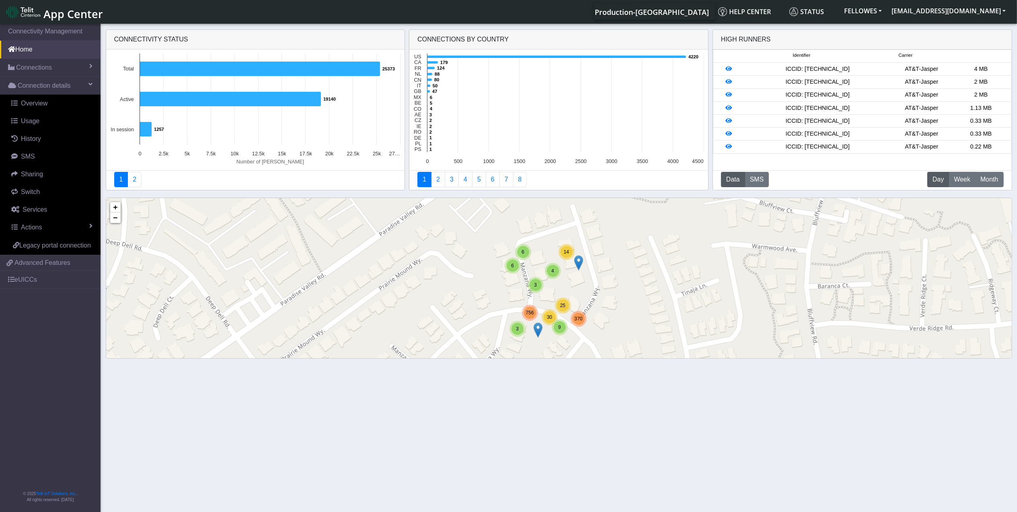
click at [532, 314] on span "756" at bounding box center [530, 313] width 8 height 6
